Goal: Find specific page/section: Find specific page/section

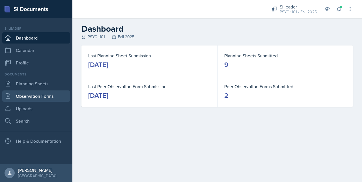
click at [43, 96] on link "Observation Forms" at bounding box center [36, 95] width 68 height 11
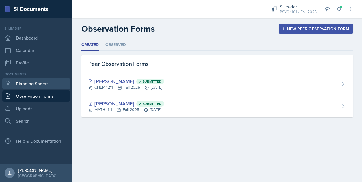
click at [36, 88] on link "Planning Sheets" at bounding box center [36, 83] width 68 height 11
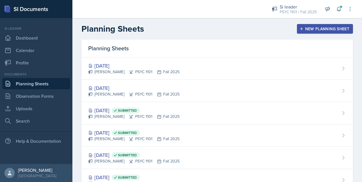
click at [36, 88] on link "Planning Sheets" at bounding box center [36, 83] width 68 height 11
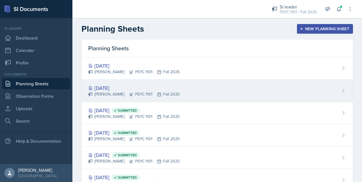
click at [128, 90] on div "[DATE]" at bounding box center [133, 88] width 91 height 8
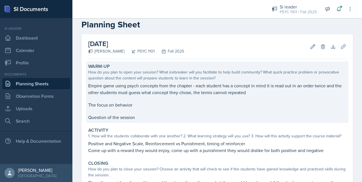
scroll to position [10, 0]
